Goal: Task Accomplishment & Management: Complete application form

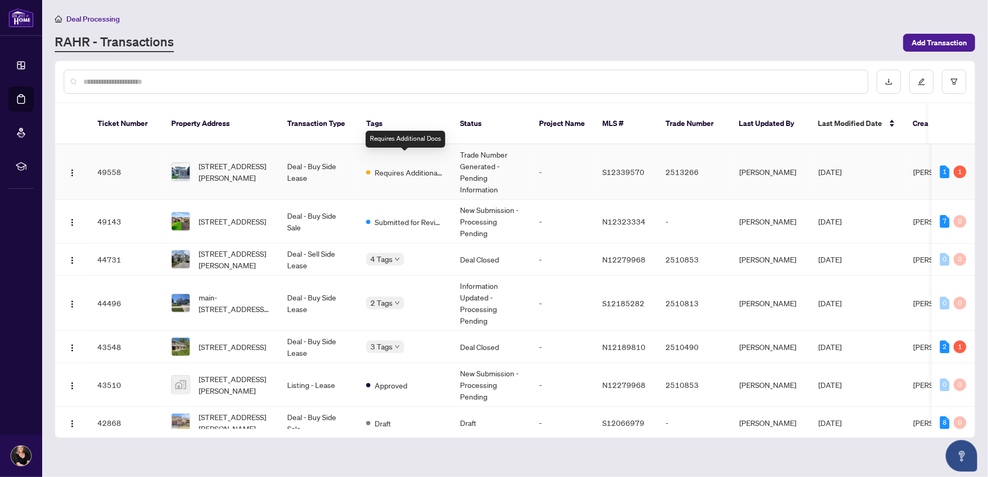
click at [414, 167] on span "Requires Additional Docs" at bounding box center [409, 173] width 69 height 12
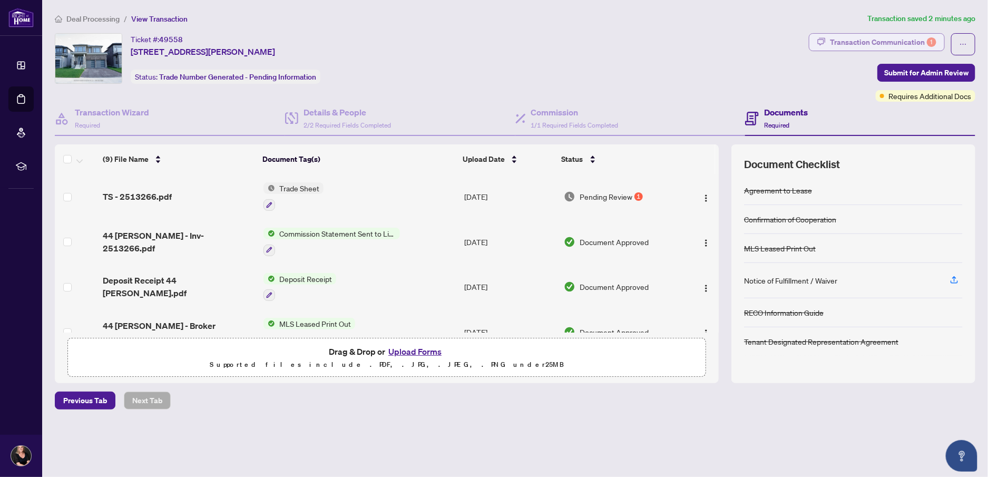
click at [889, 39] on div "Transaction Communication 1" at bounding box center [883, 42] width 106 height 17
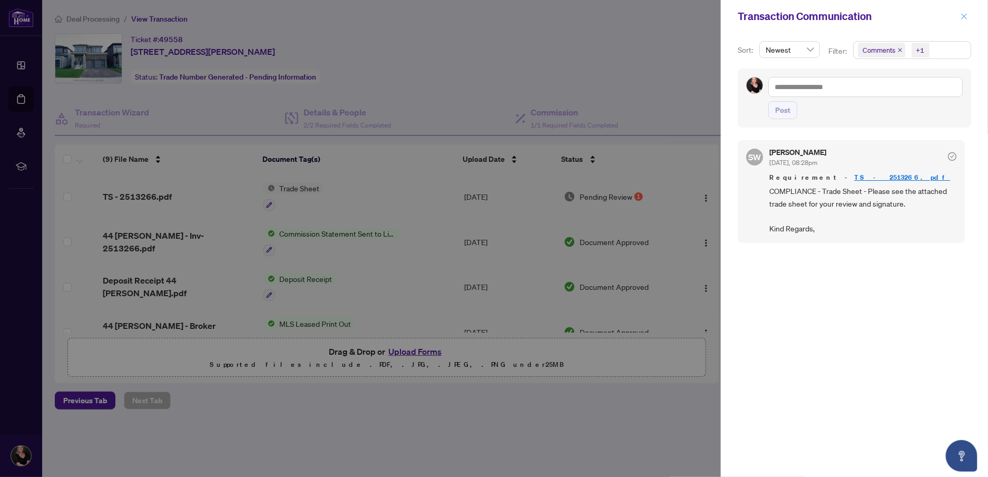
click at [968, 15] on icon "close" at bounding box center [964, 16] width 7 height 7
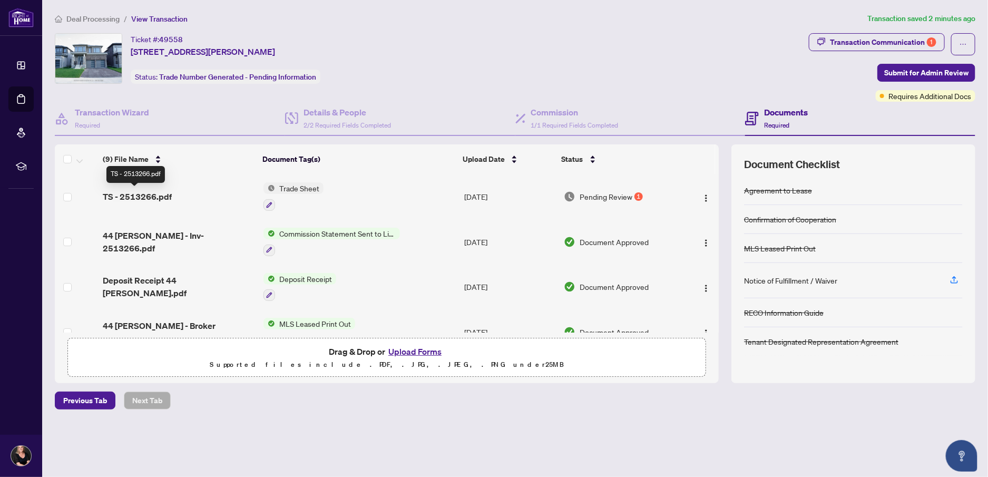
click at [142, 194] on span "TS - 2513266.pdf" at bounding box center [137, 196] width 69 height 13
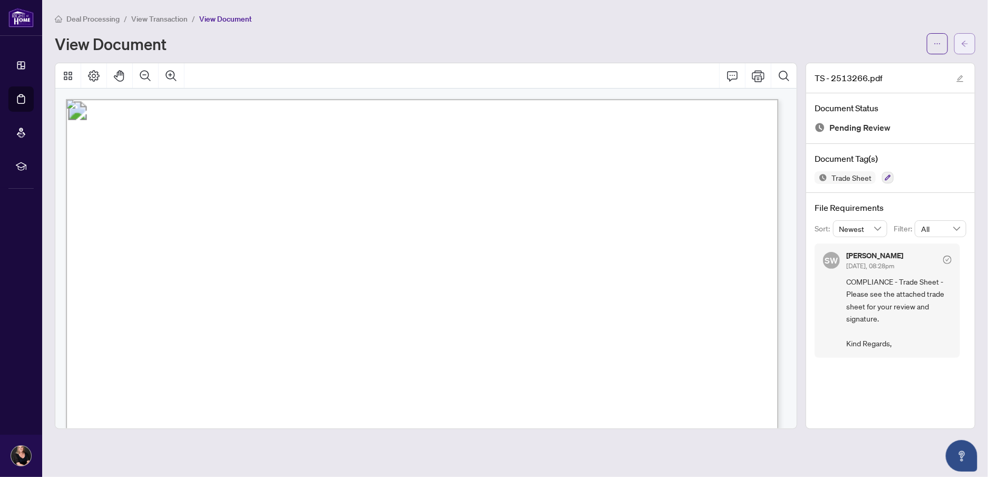
click at [962, 42] on icon "arrow-left" at bounding box center [964, 43] width 7 height 7
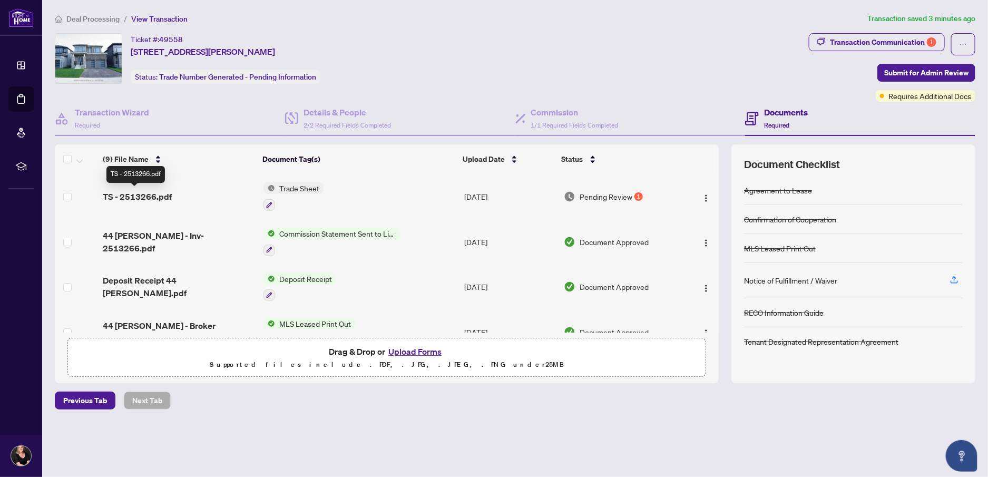
drag, startPoint x: 150, startPoint y: 194, endPoint x: 131, endPoint y: 194, distance: 19.0
click at [131, 194] on span "TS - 2513266.pdf" at bounding box center [137, 196] width 69 height 13
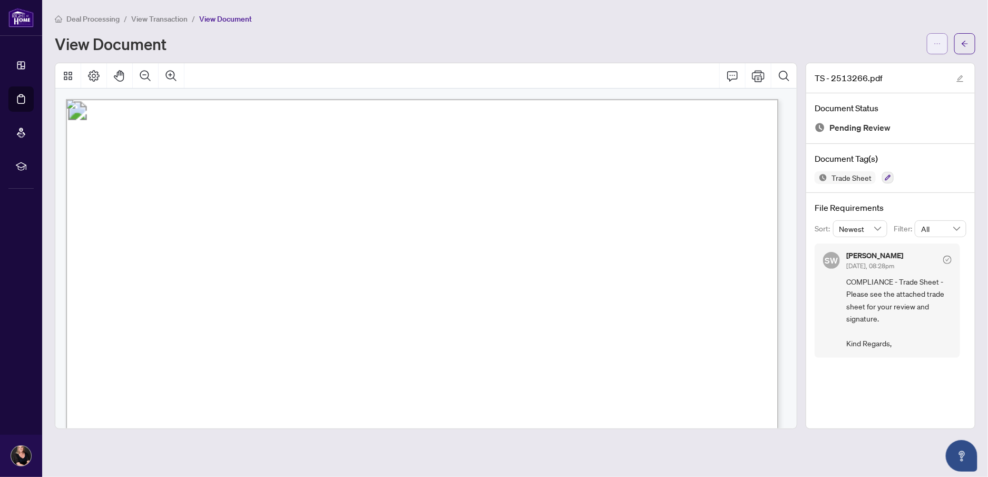
click at [934, 40] on icon "ellipsis" at bounding box center [937, 43] width 7 height 7
click at [891, 64] on span "Download" at bounding box center [899, 67] width 80 height 12
click at [961, 38] on span "button" at bounding box center [964, 43] width 7 height 17
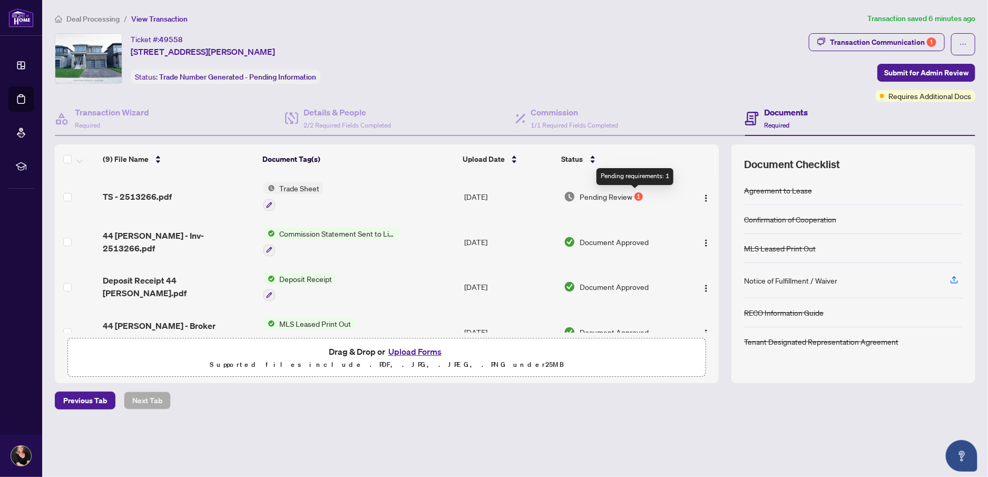
click at [636, 193] on div "1" at bounding box center [638, 196] width 8 height 8
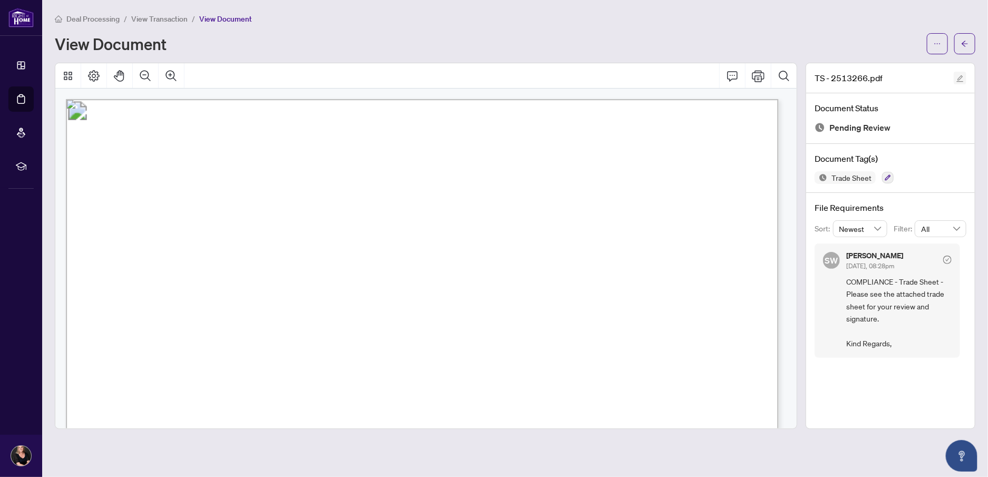
click at [961, 77] on icon "edit" at bounding box center [959, 78] width 7 height 7
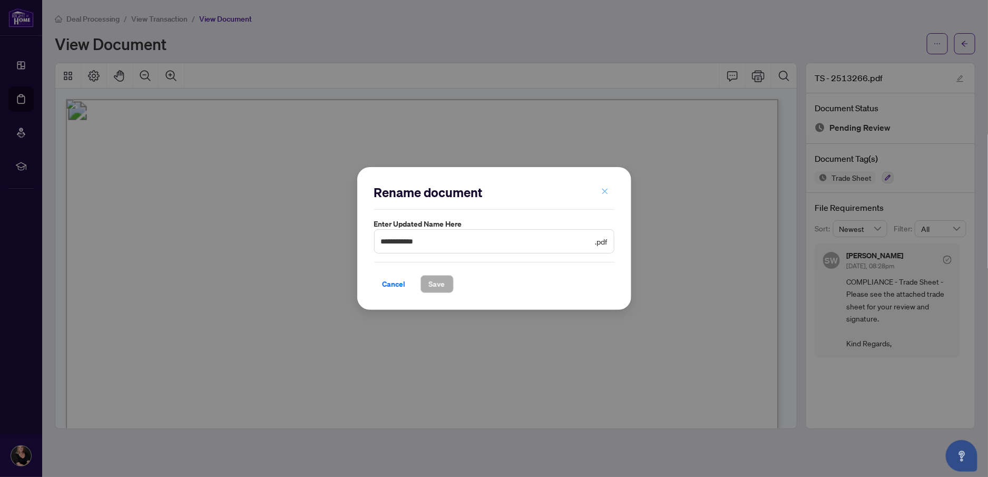
click at [611, 188] on button "button" at bounding box center [604, 192] width 21 height 18
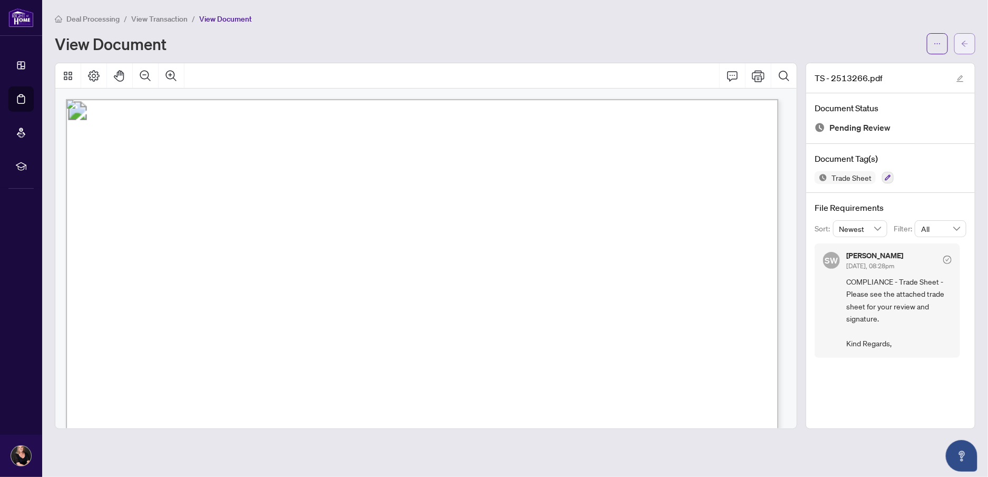
click at [961, 43] on icon "arrow-left" at bounding box center [964, 43] width 7 height 7
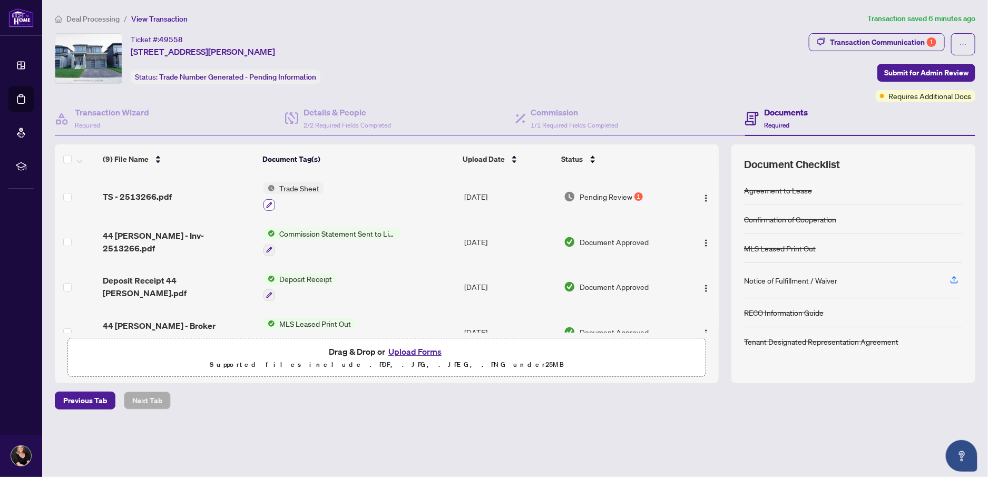
click at [271, 202] on icon "button" at bounding box center [270, 205] width 6 height 6
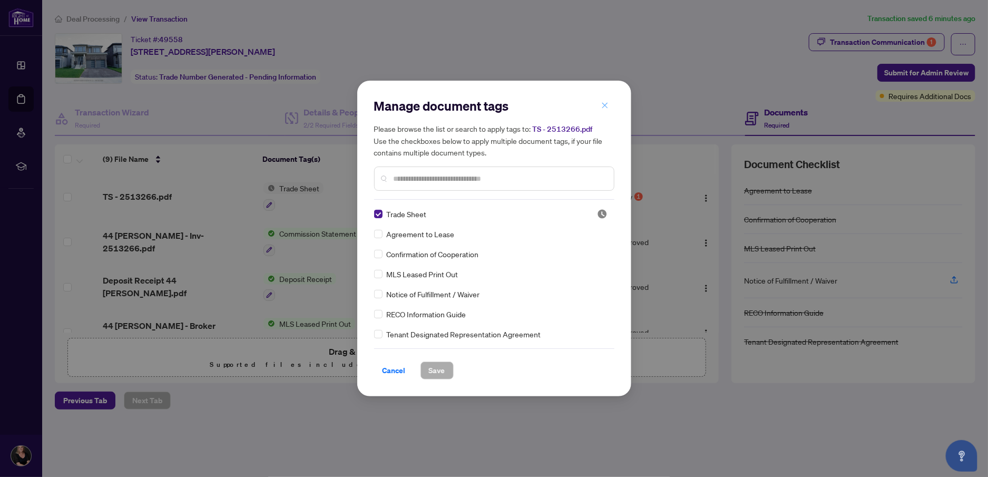
click at [603, 100] on span "button" at bounding box center [604, 105] width 7 height 17
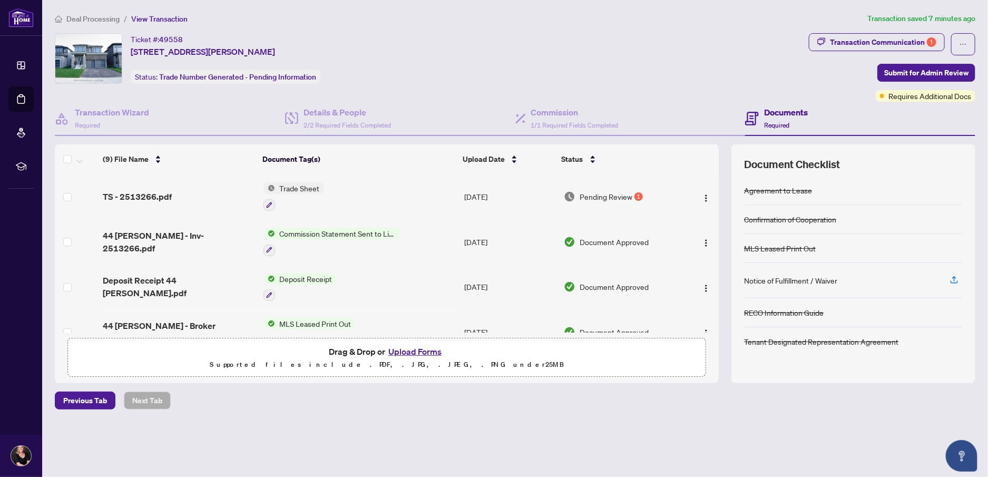
click at [412, 349] on button "Upload Forms" at bounding box center [415, 352] width 60 height 14
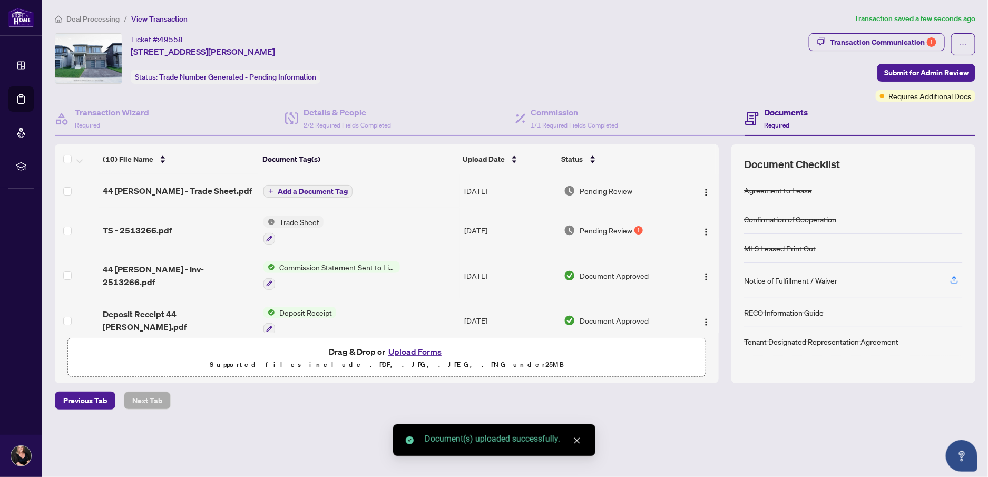
click at [305, 189] on span "Add a Document Tag" at bounding box center [313, 191] width 70 height 7
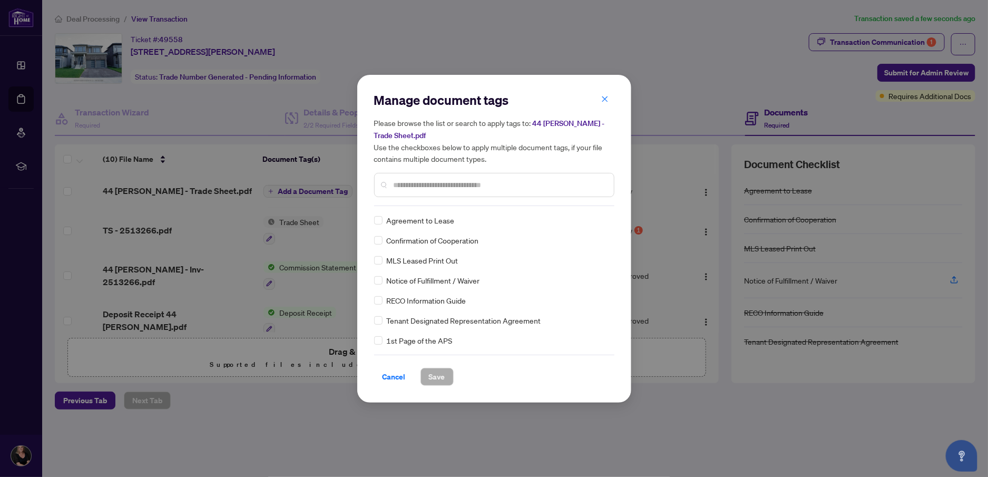
click at [439, 195] on div at bounding box center [494, 185] width 240 height 24
click at [435, 188] on input "text" at bounding box center [500, 185] width 212 height 12
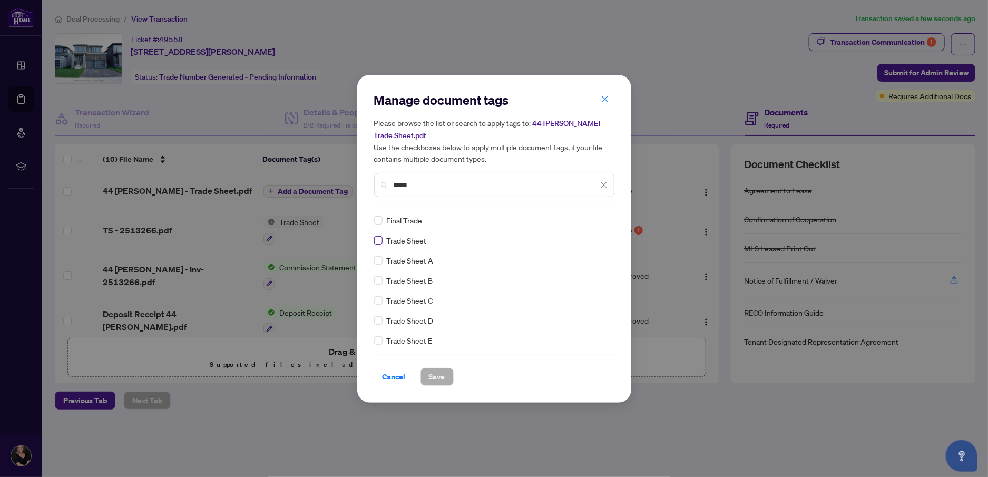
type input "*****"
click at [383, 241] on div "Trade Sheet" at bounding box center [491, 241] width 234 height 12
click at [431, 378] on span "Save" at bounding box center [437, 376] width 16 height 17
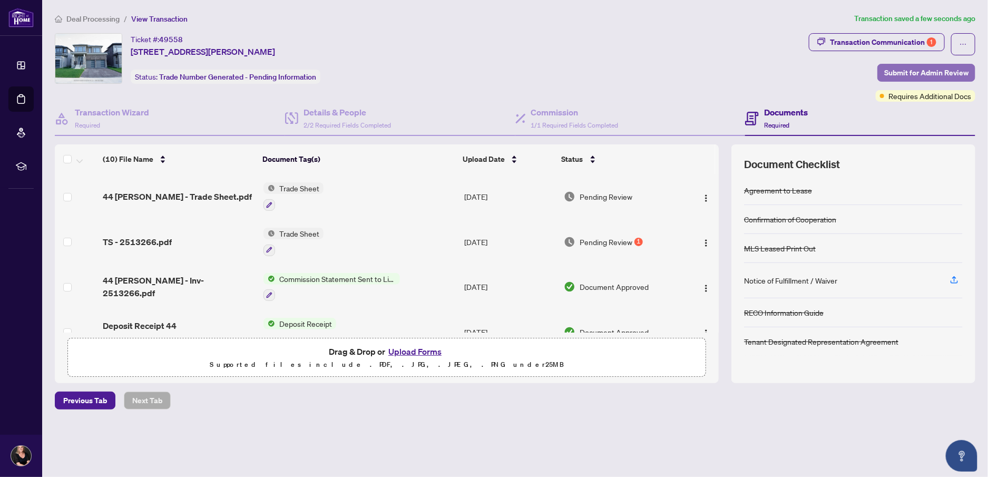
click at [891, 72] on span "Submit for Admin Review" at bounding box center [926, 72] width 84 height 17
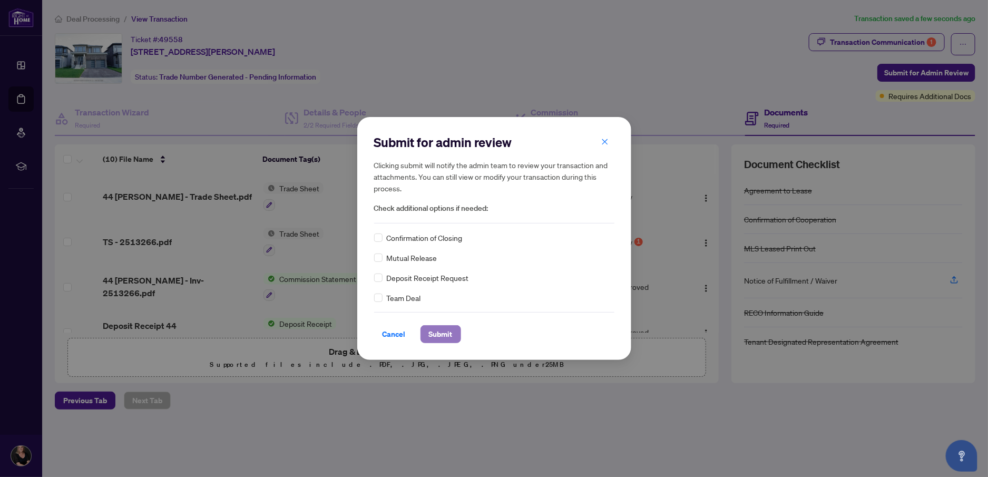
click at [442, 331] on span "Submit" at bounding box center [441, 334] width 24 height 17
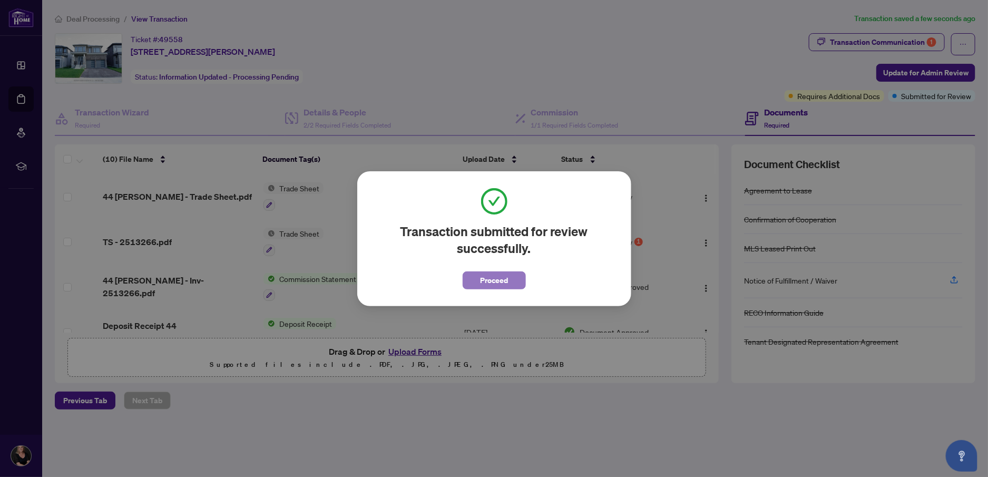
click at [499, 284] on span "Proceed" at bounding box center [494, 280] width 28 height 17
